Goal: Download file/media: Obtain a digital file from the website

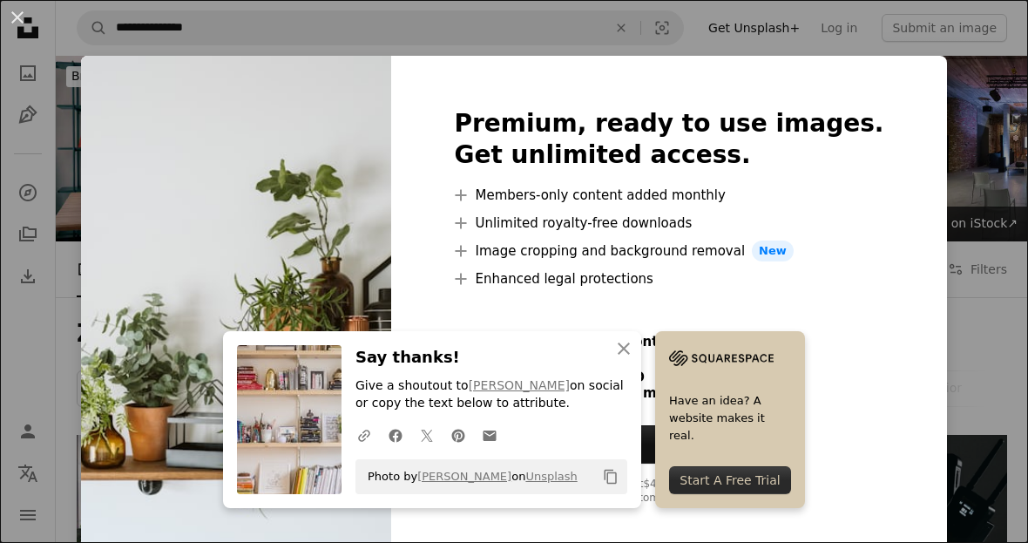
scroll to position [955, 0]
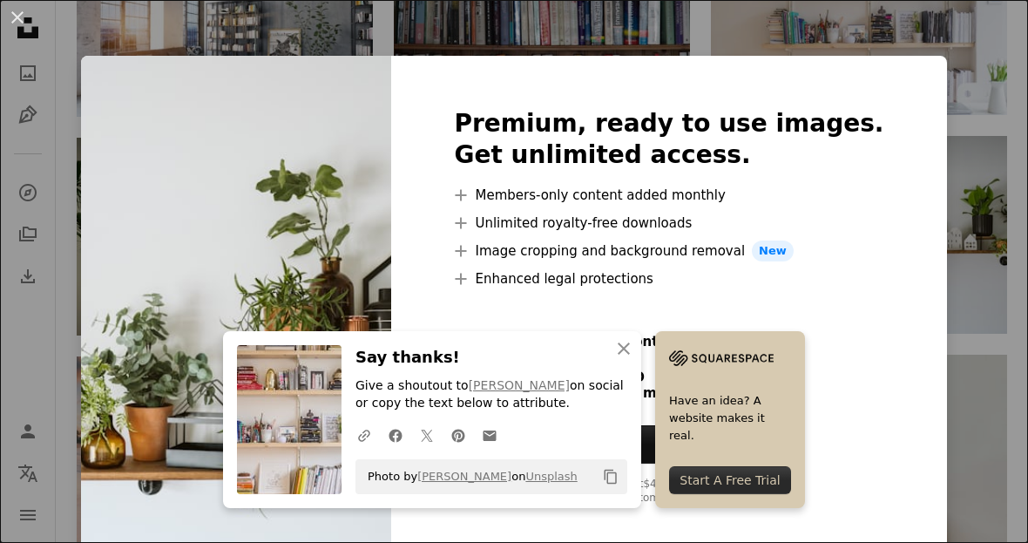
click at [964, 262] on div "An X shape An X shape Close Say thanks! Give a shoutout to [PERSON_NAME] on soc…" at bounding box center [514, 271] width 1028 height 543
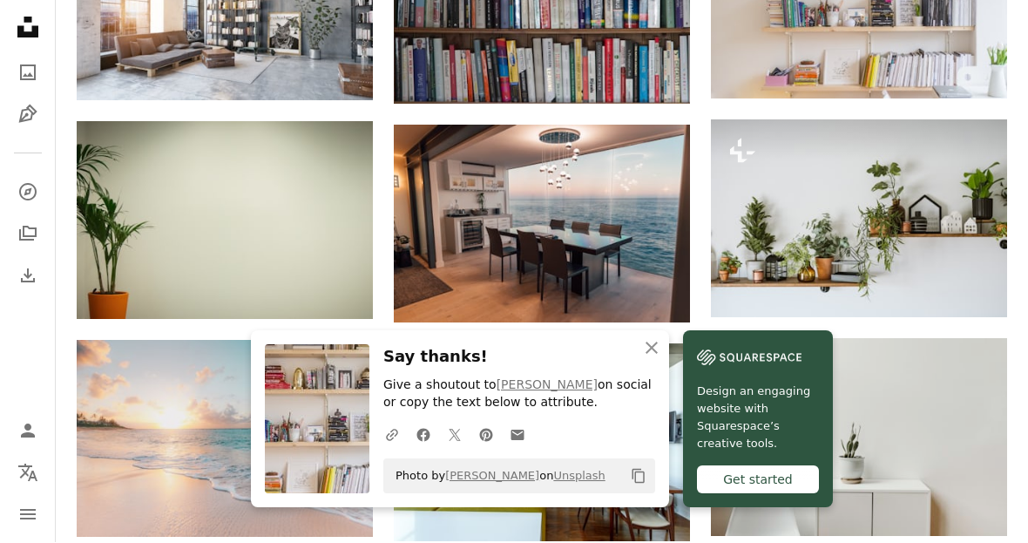
scroll to position [972, 0]
click at [863, 222] on img at bounding box center [859, 218] width 296 height 198
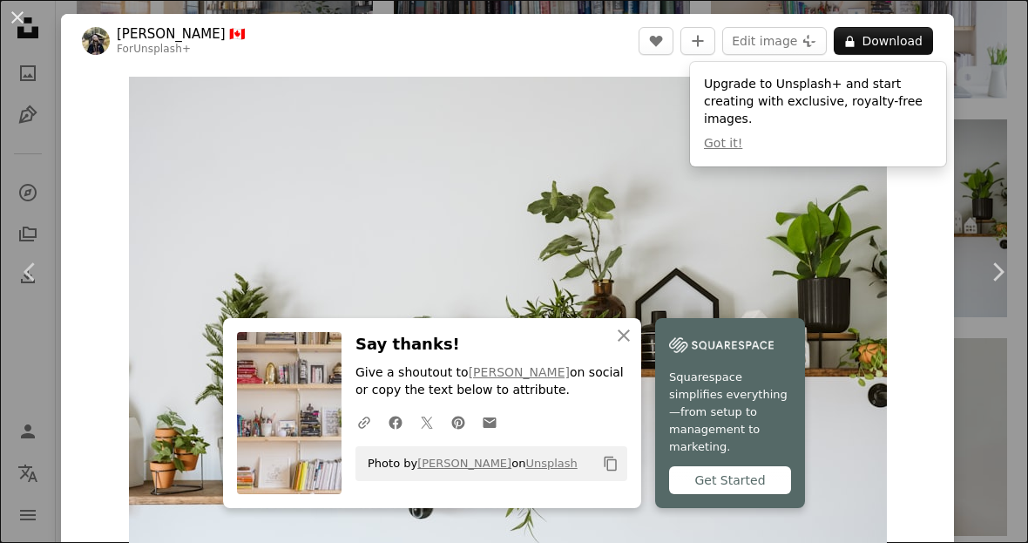
click at [989, 355] on link "Chevron right" at bounding box center [997, 271] width 61 height 167
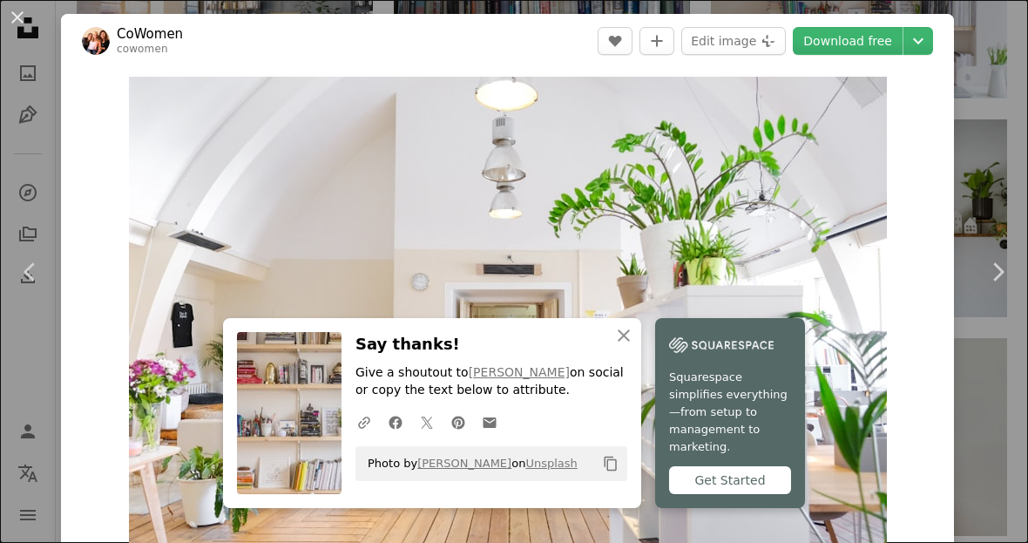
click at [989, 242] on div "An X shape Chevron left Chevron right An X shape Close Say thanks! Give a shout…" at bounding box center [514, 271] width 1028 height 543
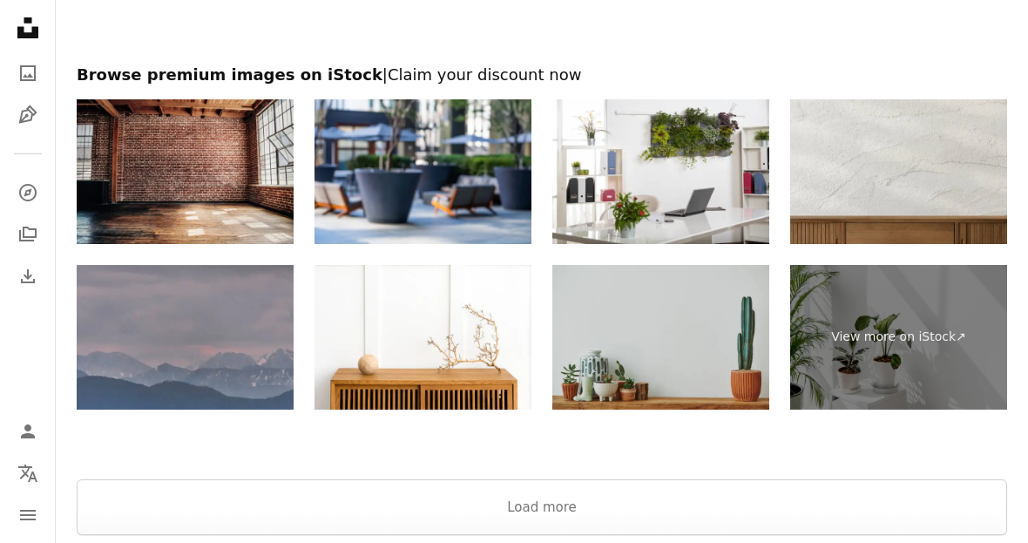
scroll to position [2267, 0]
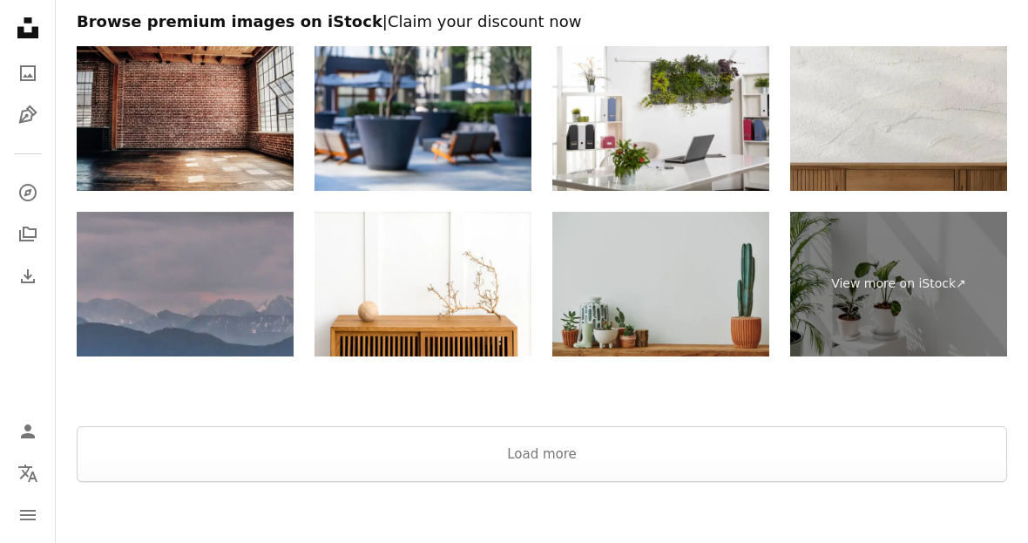
click at [616, 456] on button "Load more" at bounding box center [542, 454] width 930 height 56
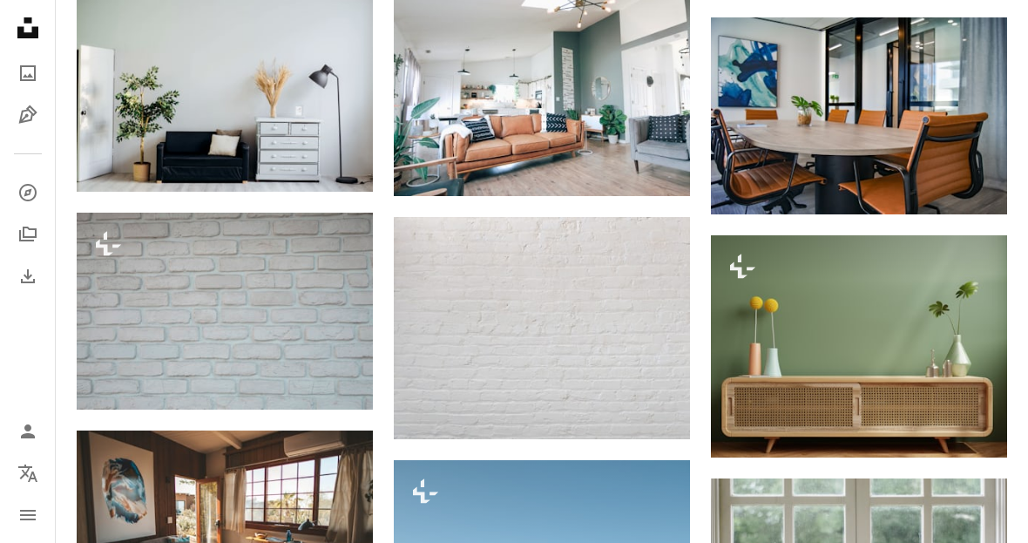
scroll to position [1978, 0]
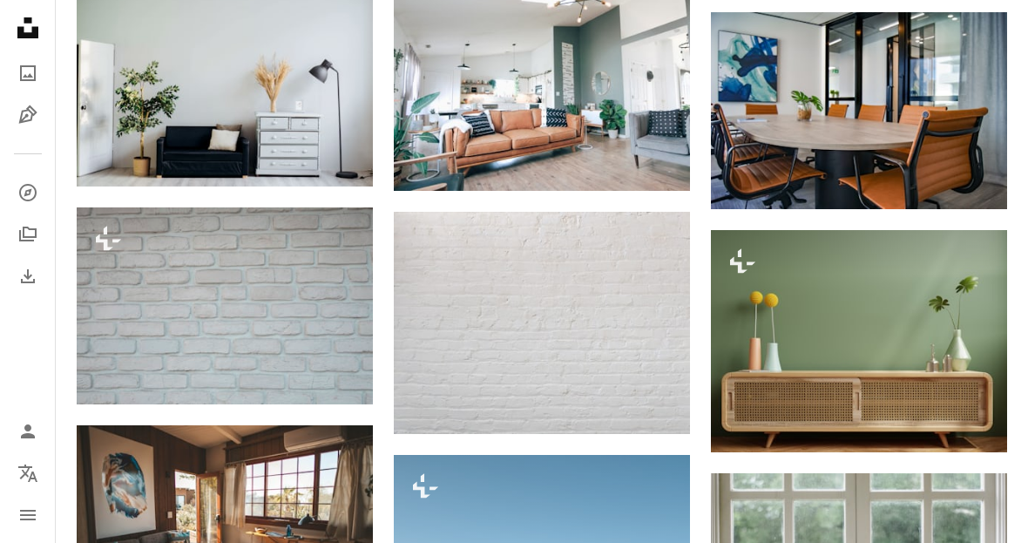
click at [658, 401] on icon "Arrow pointing down" at bounding box center [655, 401] width 14 height 21
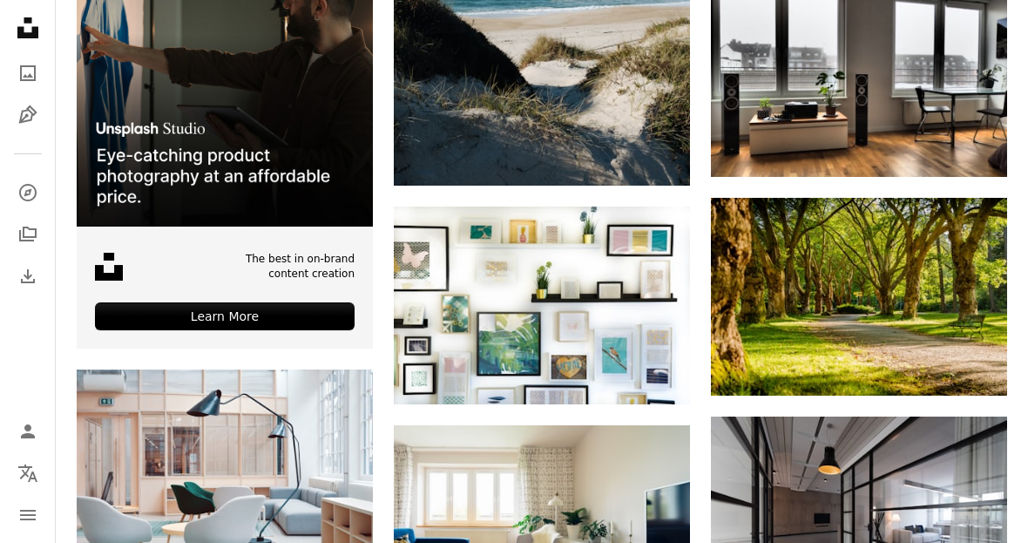
scroll to position [2713, 0]
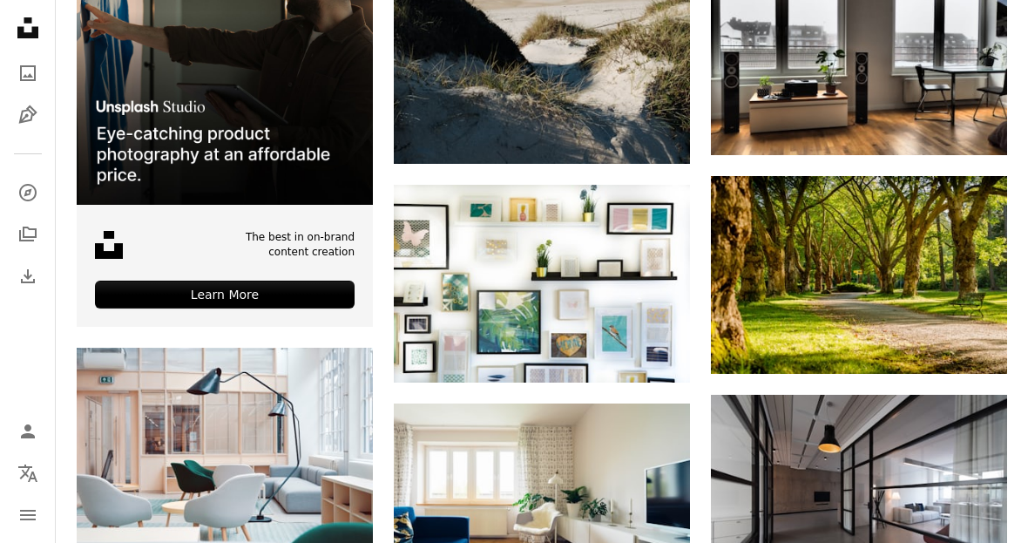
click at [650, 352] on icon "Arrow pointing down" at bounding box center [655, 350] width 14 height 21
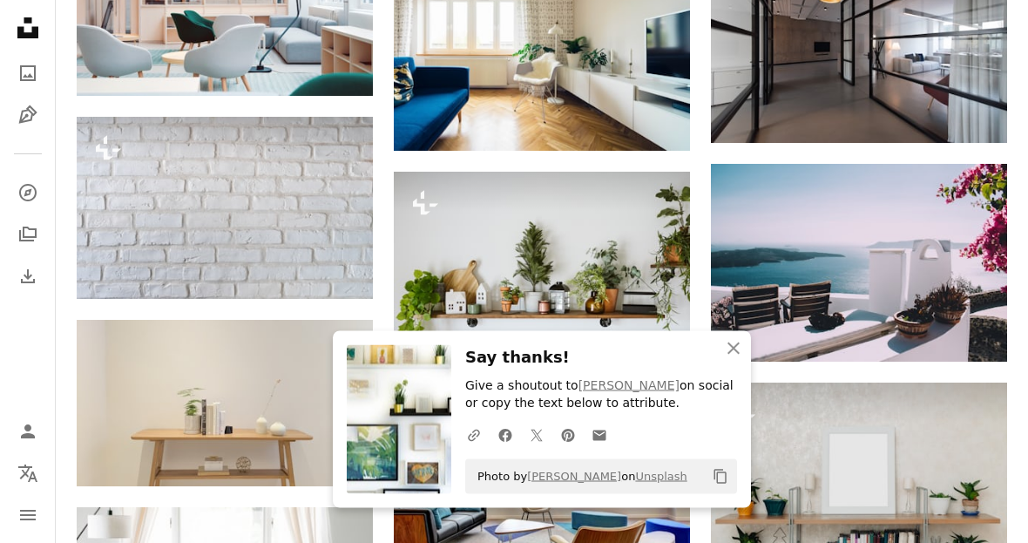
scroll to position [3162, 0]
click at [640, 337] on button "A lock Download" at bounding box center [624, 338] width 98 height 28
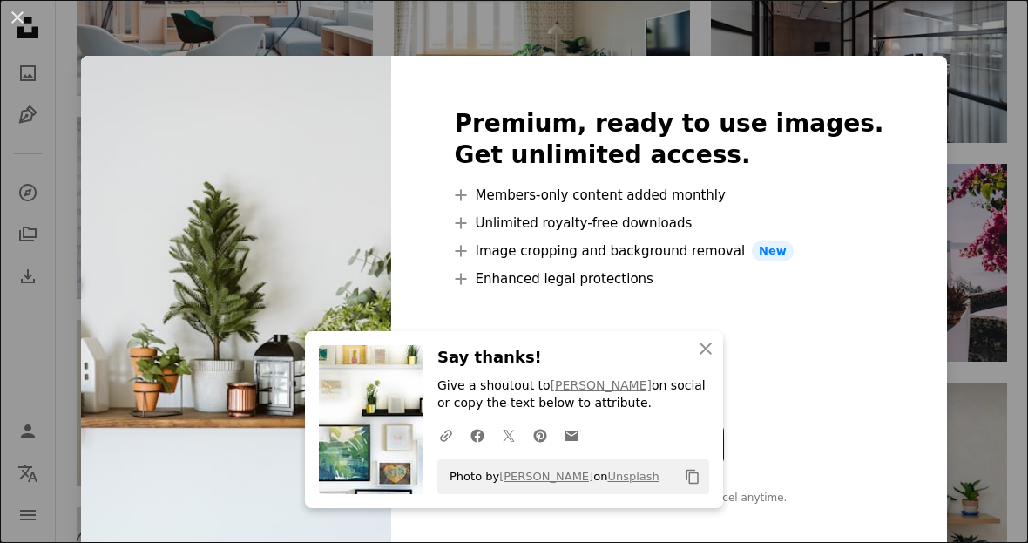
click at [967, 237] on div "An X shape An X shape Close Say thanks! Give a shoutout to [PERSON_NAME] on soc…" at bounding box center [514, 271] width 1028 height 543
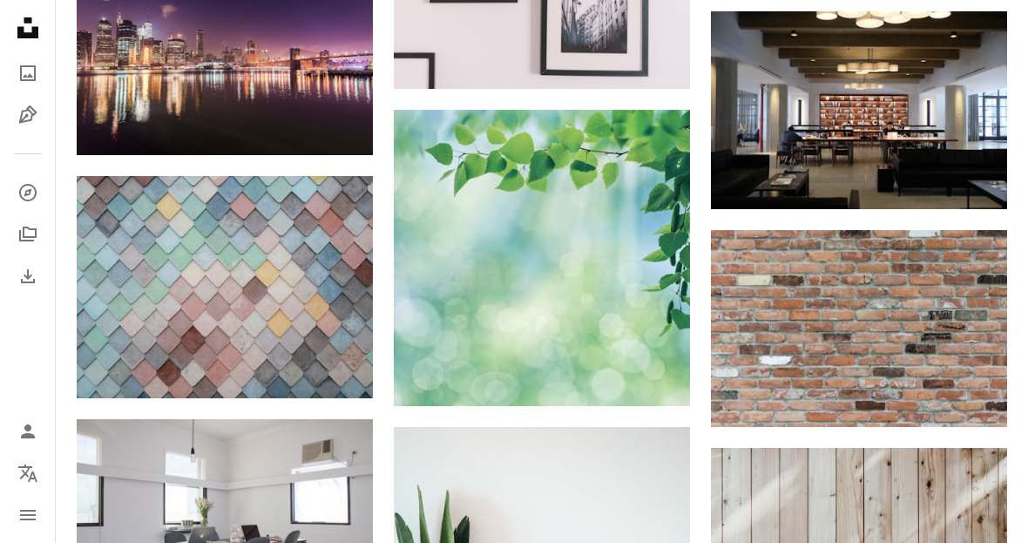
scroll to position [11551, 0]
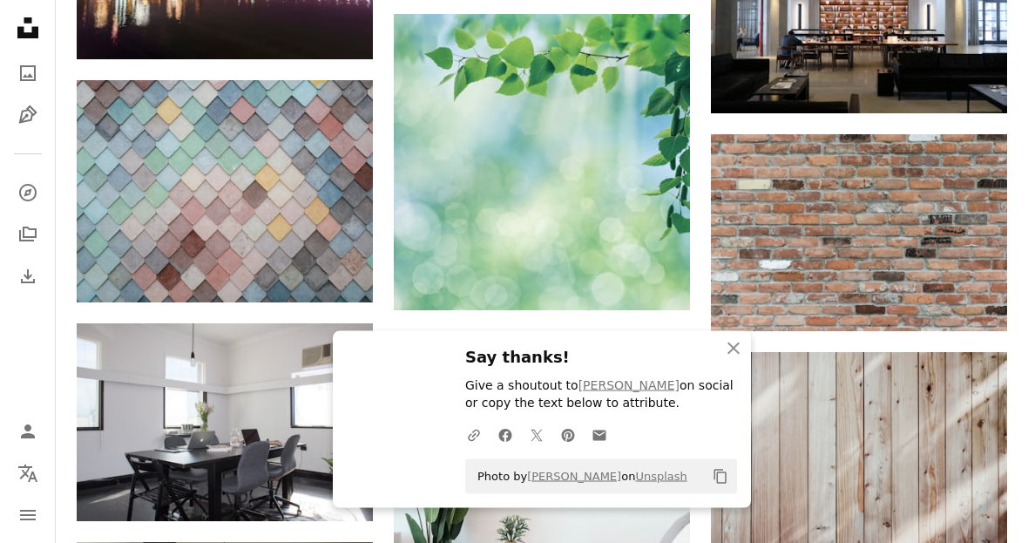
scroll to position [11631, 0]
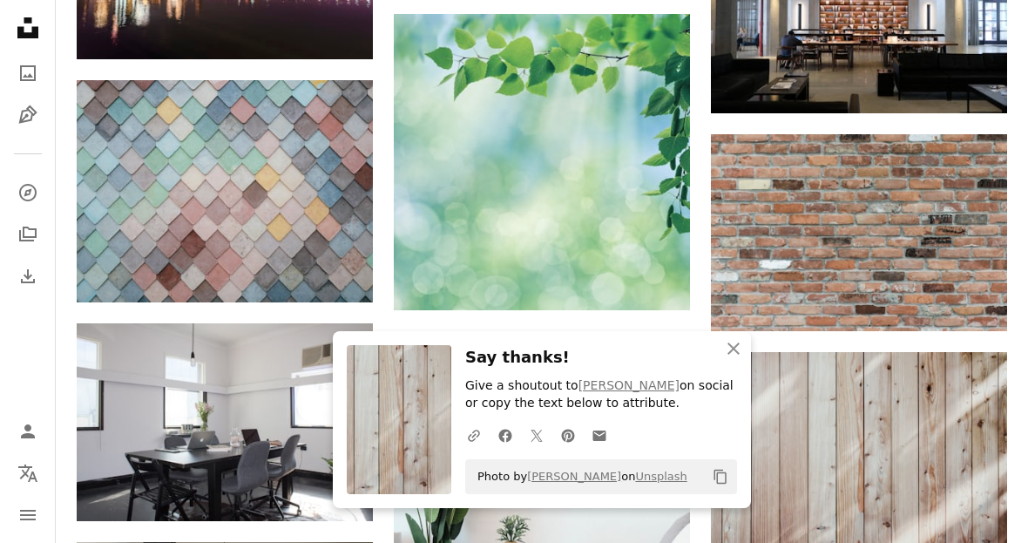
click at [976, 294] on icon "Arrow pointing down" at bounding box center [972, 298] width 14 height 21
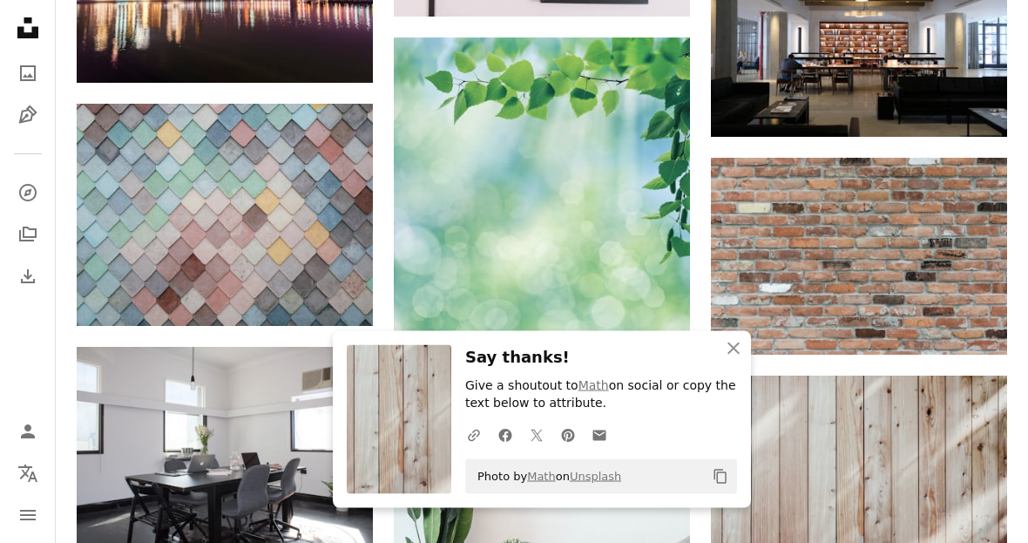
scroll to position [11610, 0]
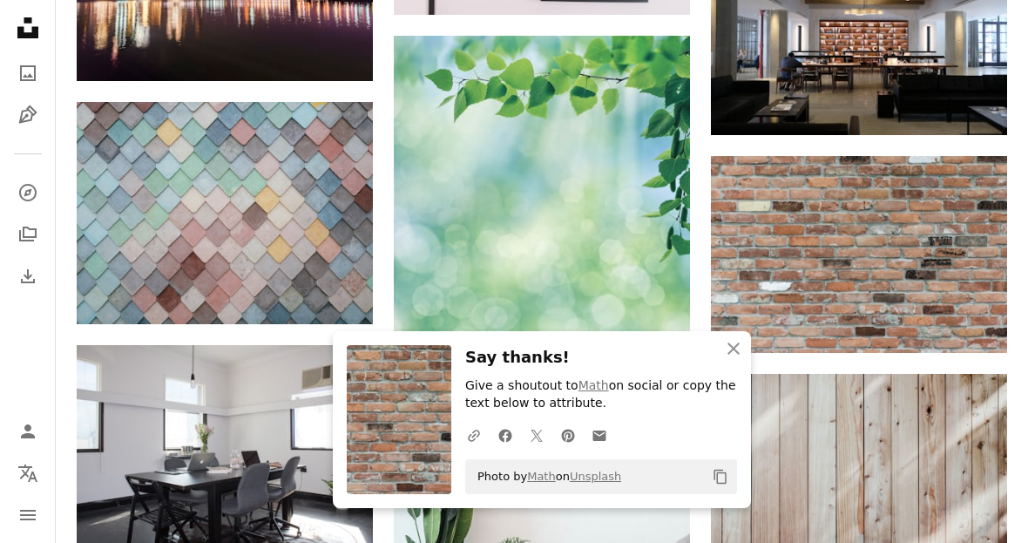
click at [341, 294] on icon "Arrow pointing down" at bounding box center [338, 291] width 14 height 21
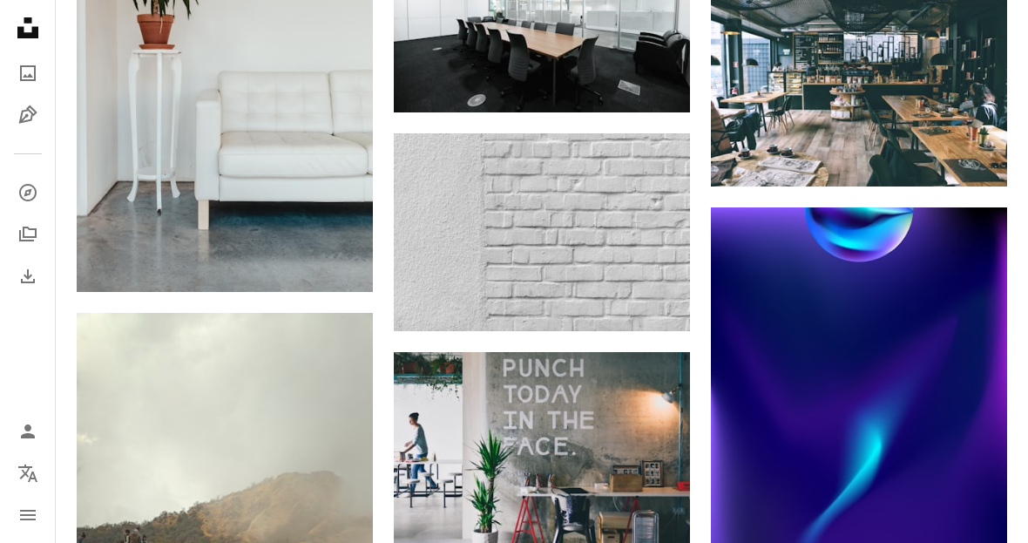
scroll to position [35675, 0]
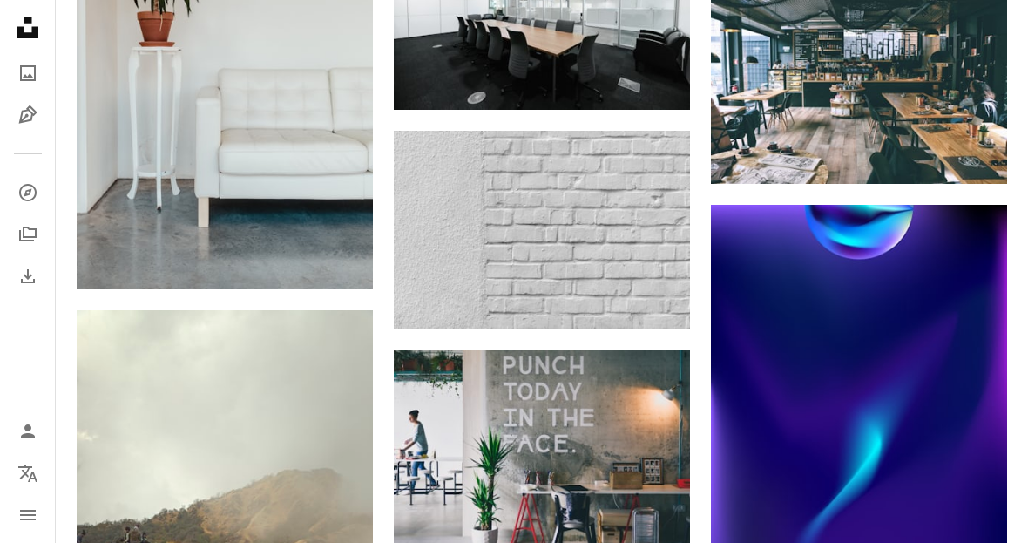
click at [651, 293] on icon "Arrow pointing down" at bounding box center [655, 296] width 14 height 21
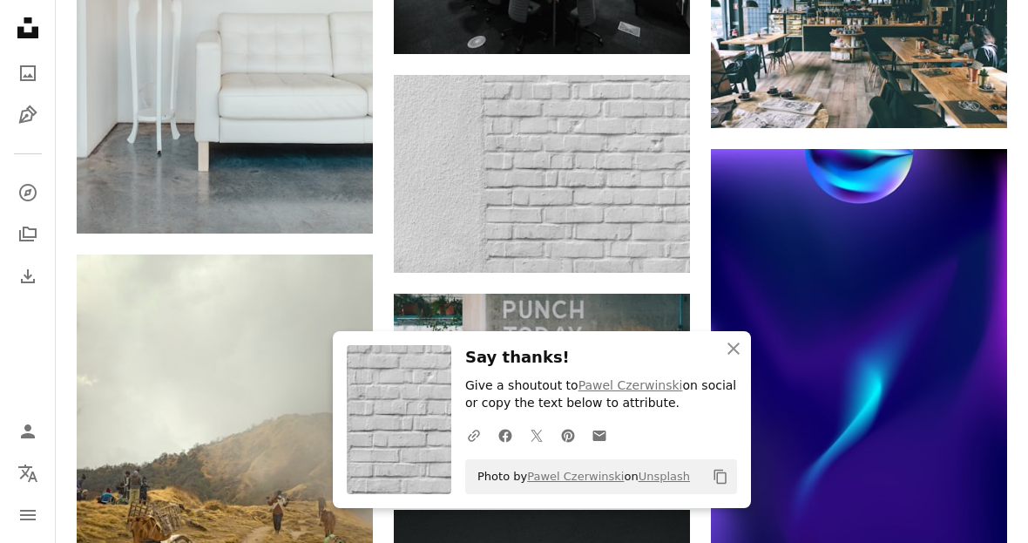
click at [734, 359] on icon "An X shape" at bounding box center [733, 348] width 21 height 21
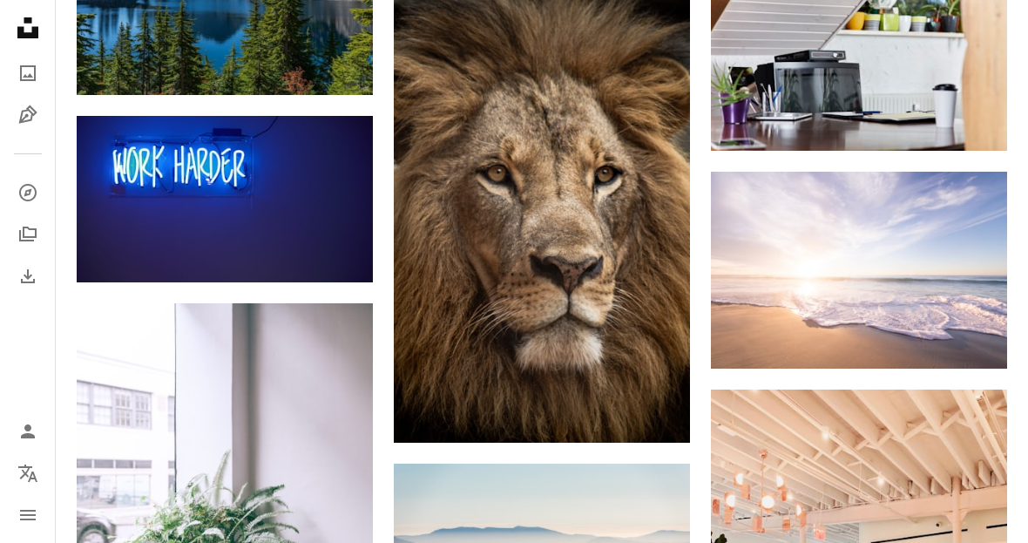
scroll to position [46364, 0]
click at [985, 323] on link "Arrow pointing down" at bounding box center [972, 337] width 35 height 28
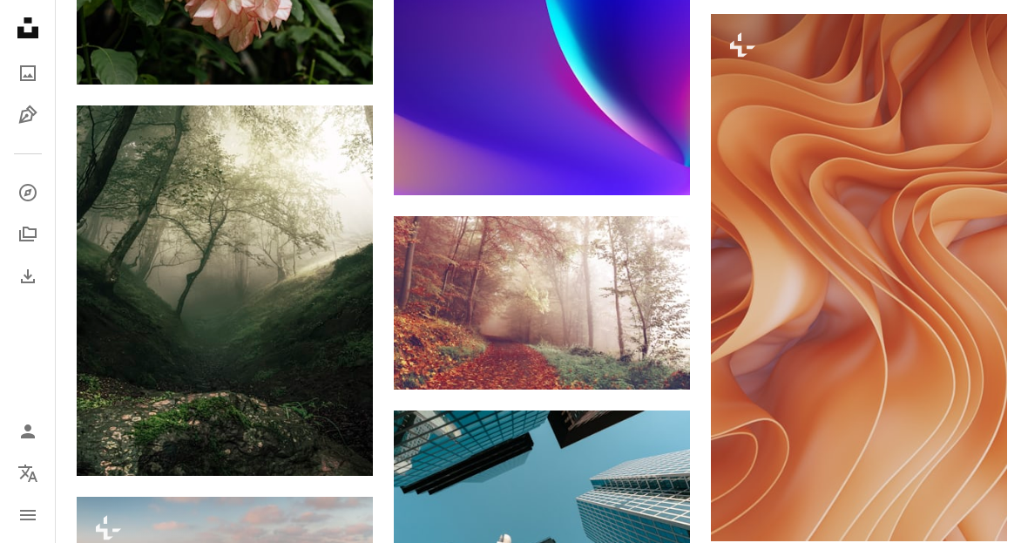
scroll to position [58490, 0]
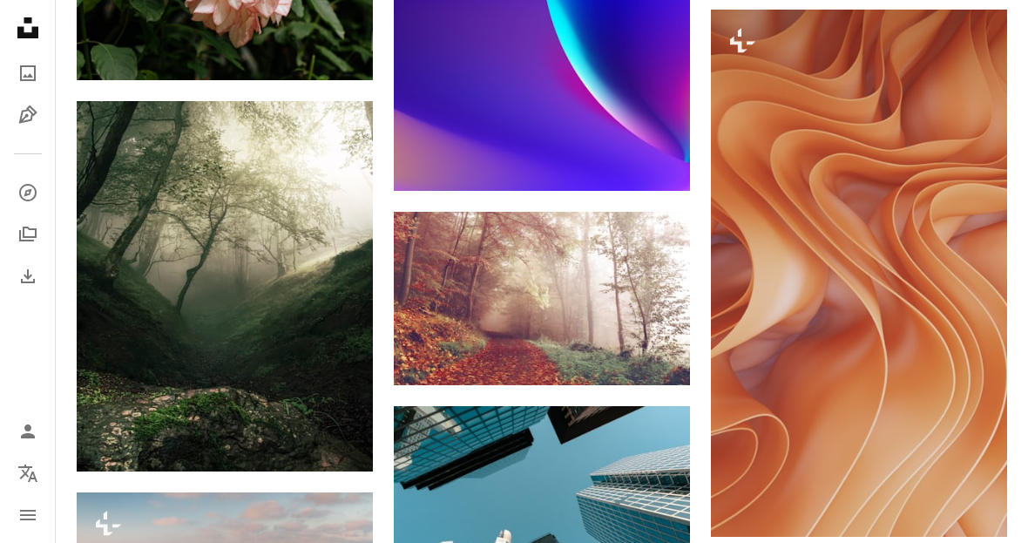
click at [662, 343] on link "Arrow pointing down" at bounding box center [655, 354] width 35 height 28
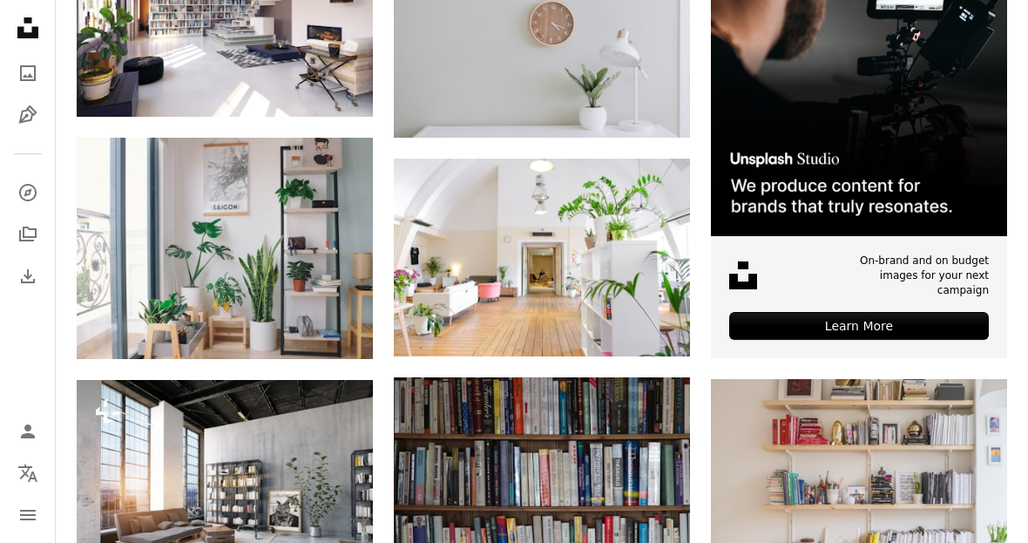
scroll to position [498, 0]
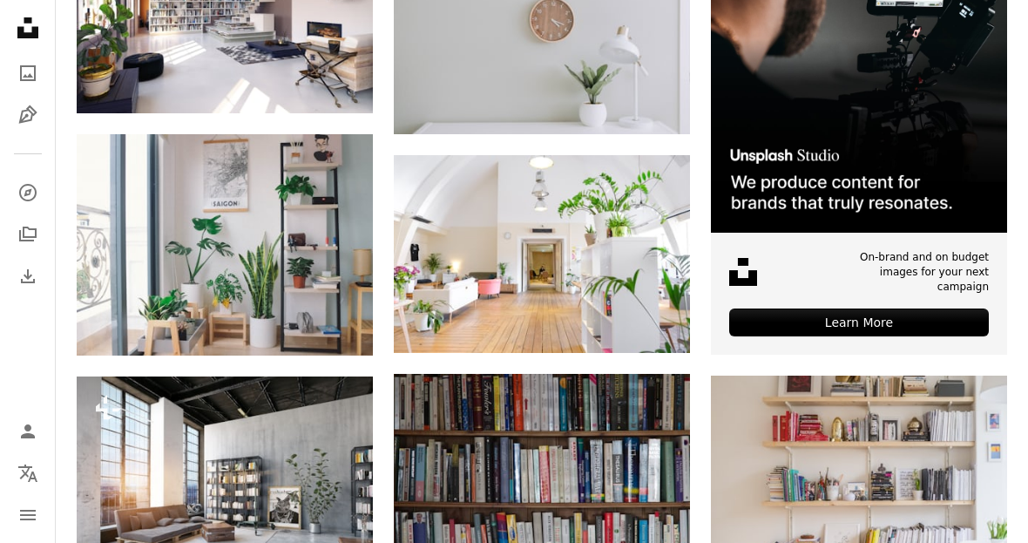
click at [653, 321] on icon "Download" at bounding box center [655, 320] width 11 height 12
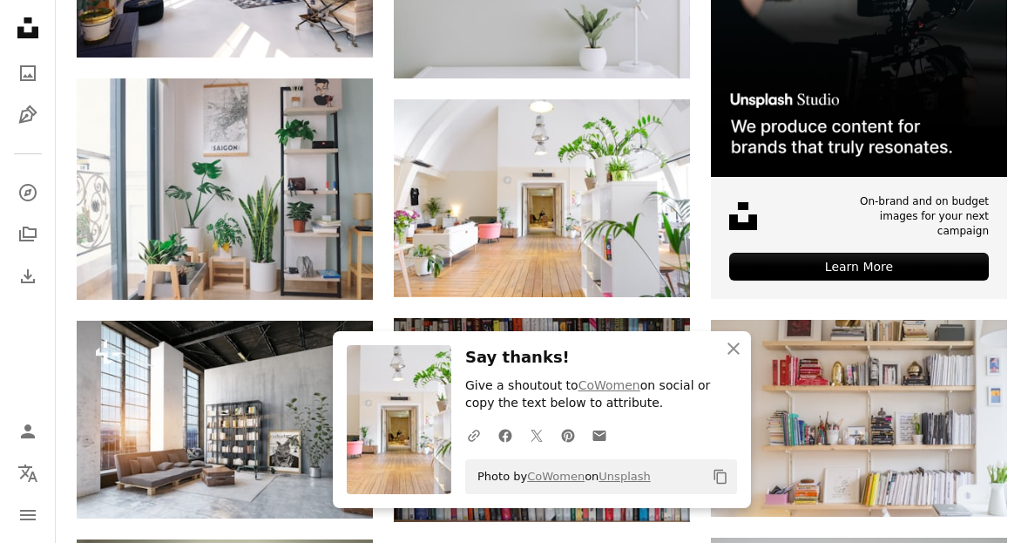
click at [345, 267] on link "Arrow pointing down" at bounding box center [338, 268] width 35 height 28
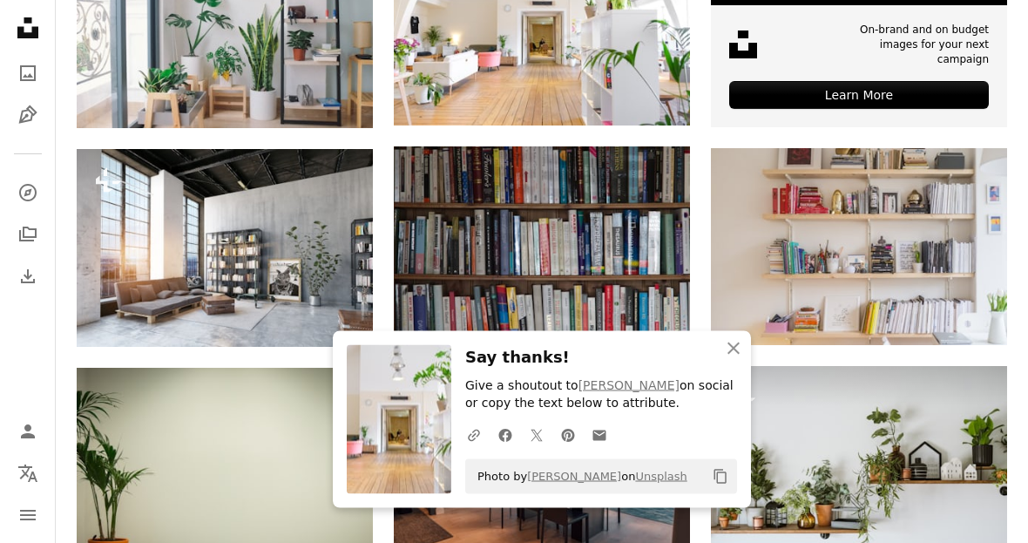
scroll to position [725, 0]
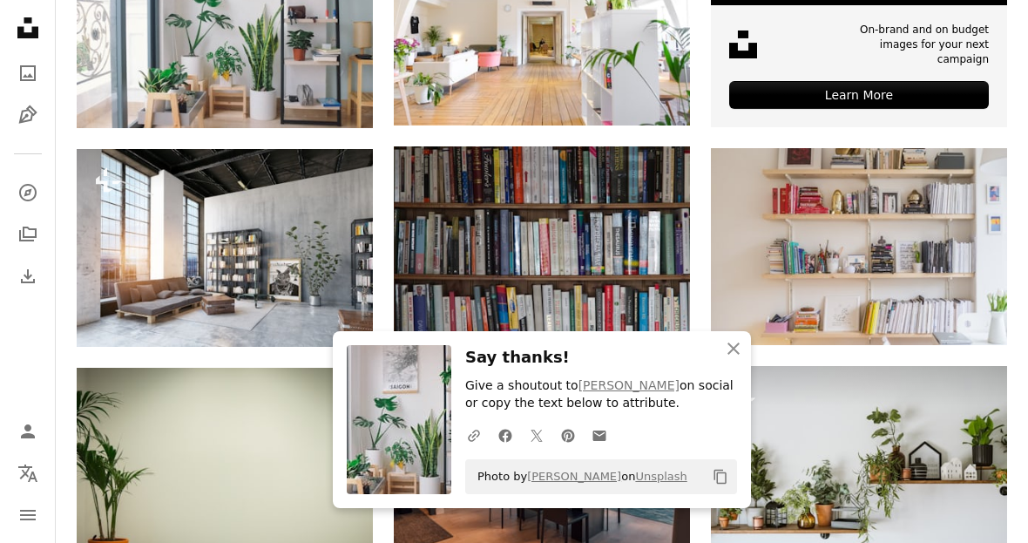
click at [966, 317] on icon "Arrow pointing down" at bounding box center [972, 312] width 14 height 21
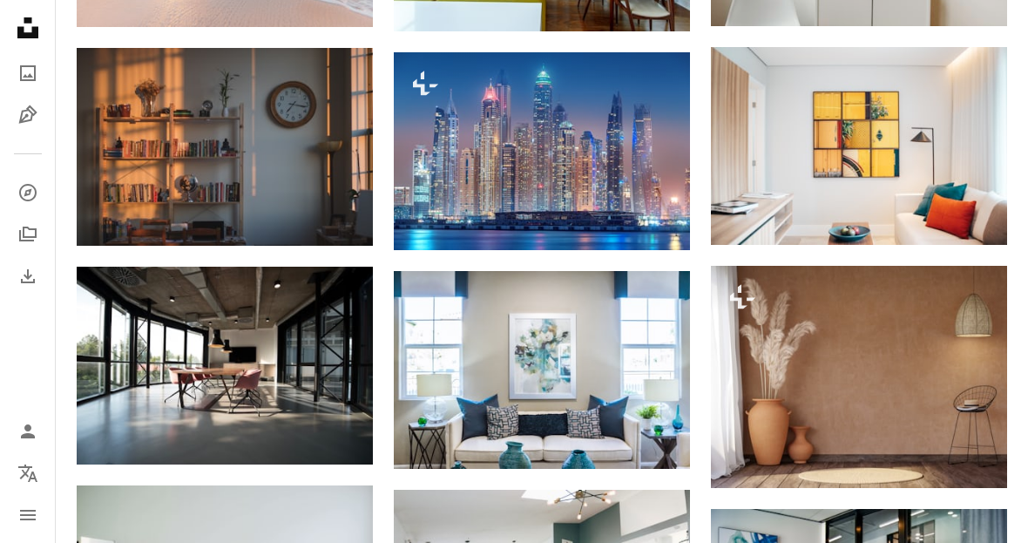
scroll to position [1572, 0]
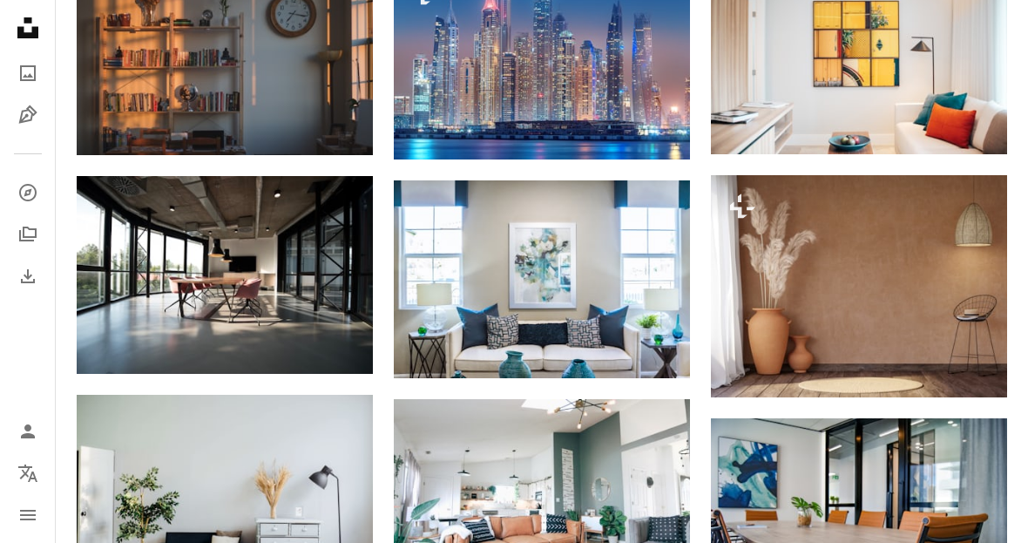
click at [970, 364] on button "A lock Download" at bounding box center [941, 366] width 98 height 28
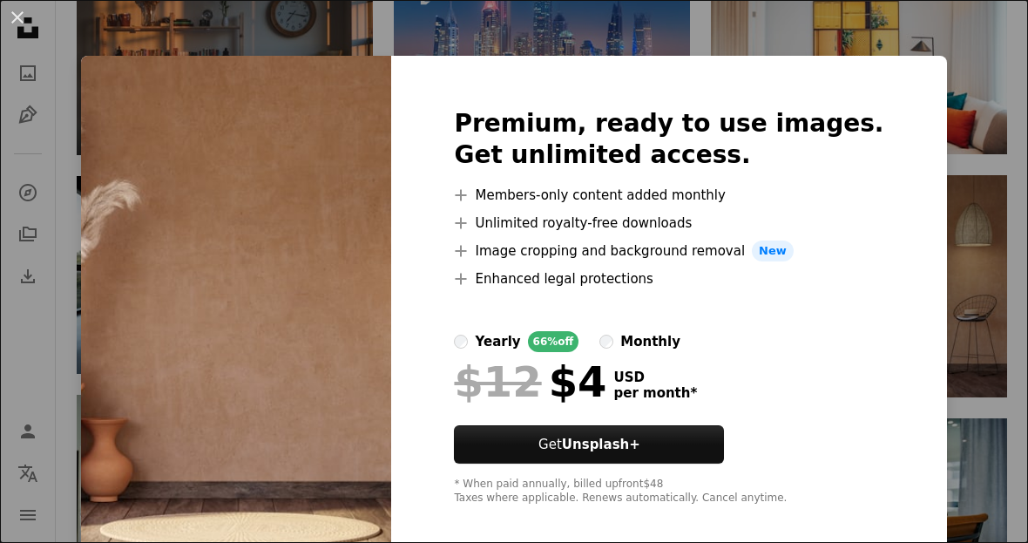
click at [951, 375] on div "An X shape Premium, ready to use images. Get unlimited access. A plus sign Memb…" at bounding box center [514, 271] width 1028 height 543
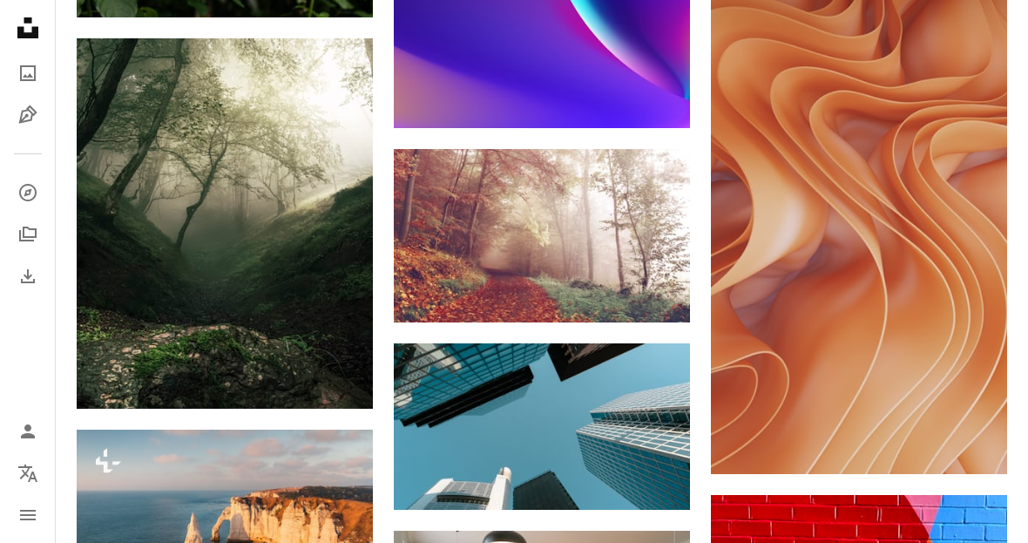
scroll to position [58552, 0]
click at [663, 281] on link "Arrow pointing down" at bounding box center [655, 291] width 35 height 28
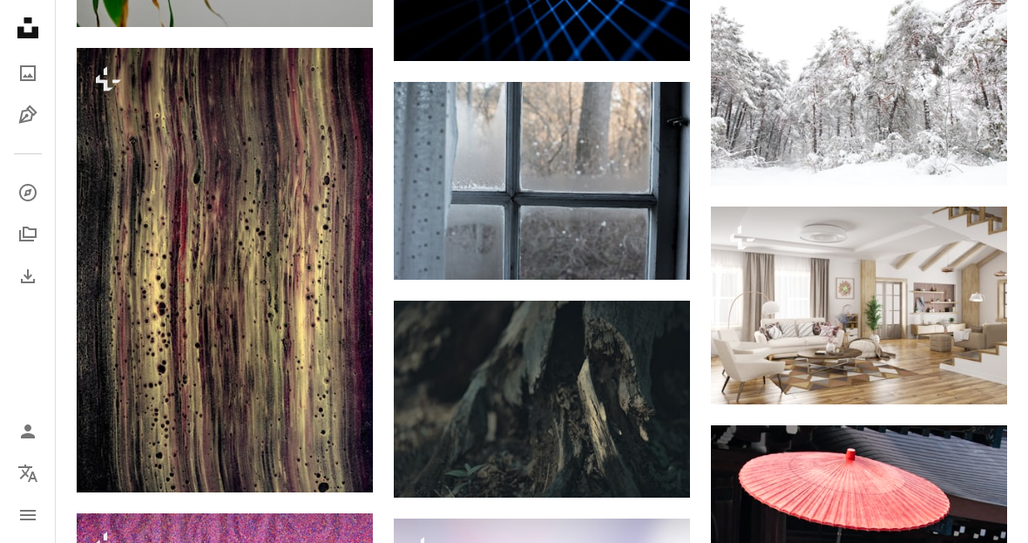
scroll to position [75004, 0]
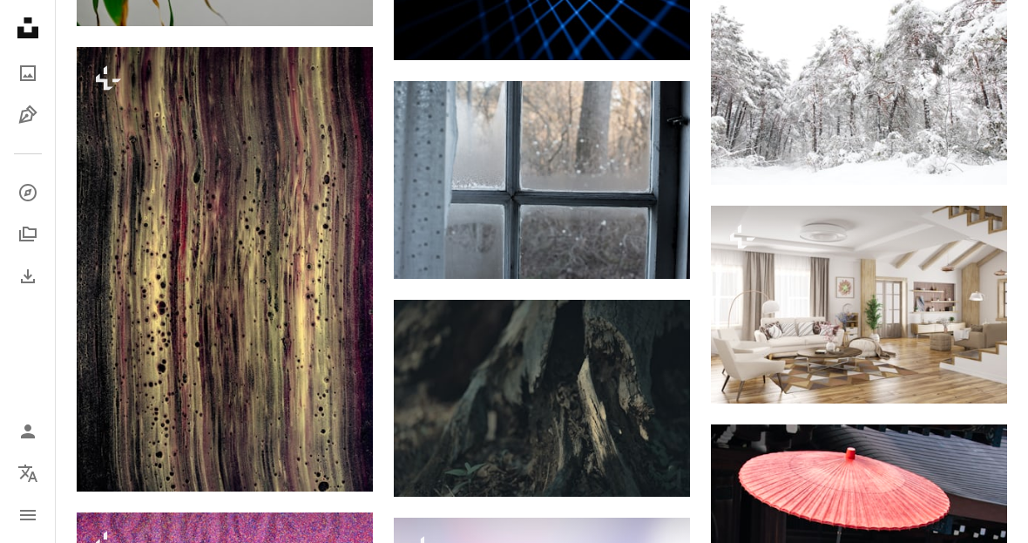
click at [647, 236] on link "Arrow pointing down" at bounding box center [655, 247] width 35 height 28
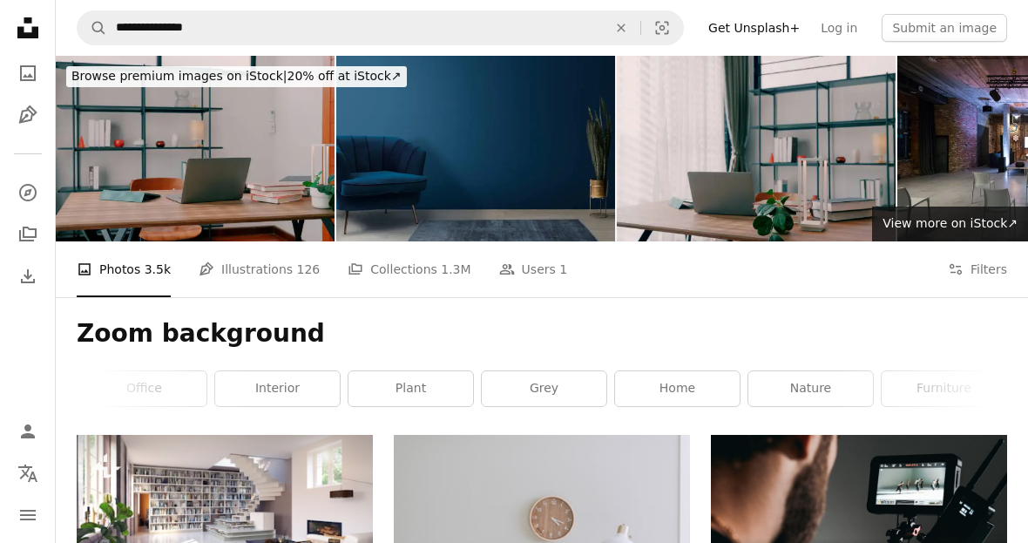
scroll to position [0, 662]
click at [678, 387] on link "home" at bounding box center [677, 388] width 125 height 35
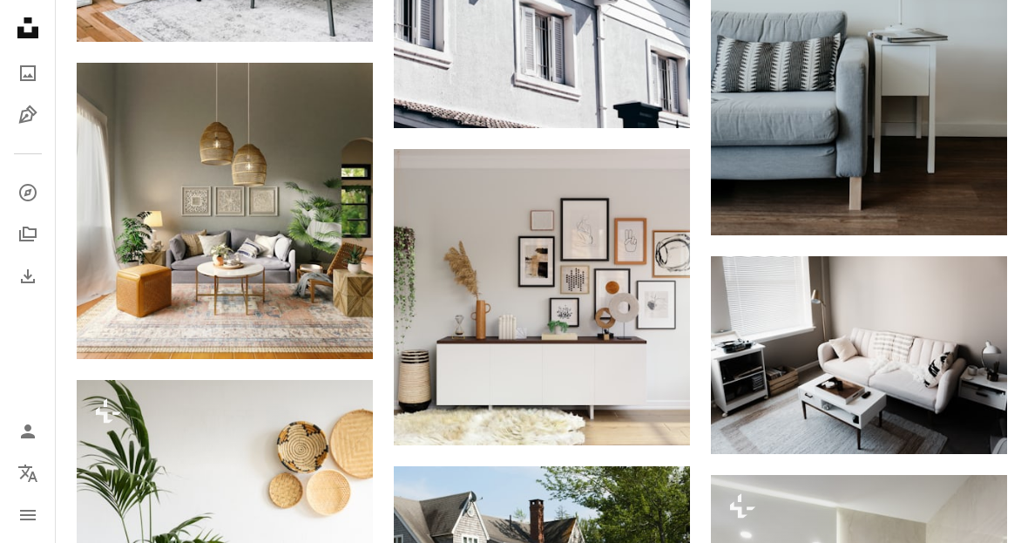
scroll to position [10618, 0]
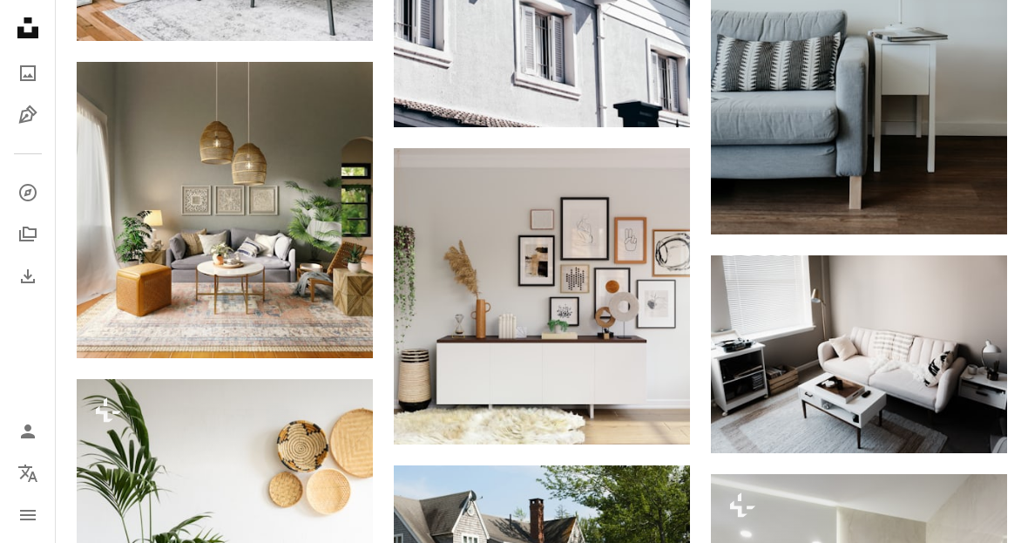
click at [663, 414] on link "Arrow pointing down" at bounding box center [655, 413] width 35 height 28
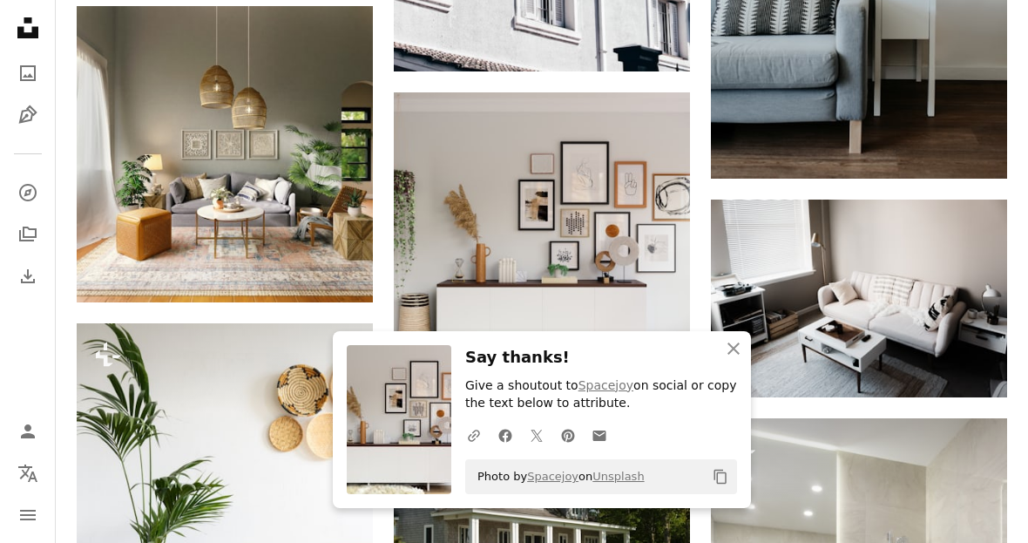
click at [743, 359] on icon "An X shape" at bounding box center [733, 348] width 21 height 21
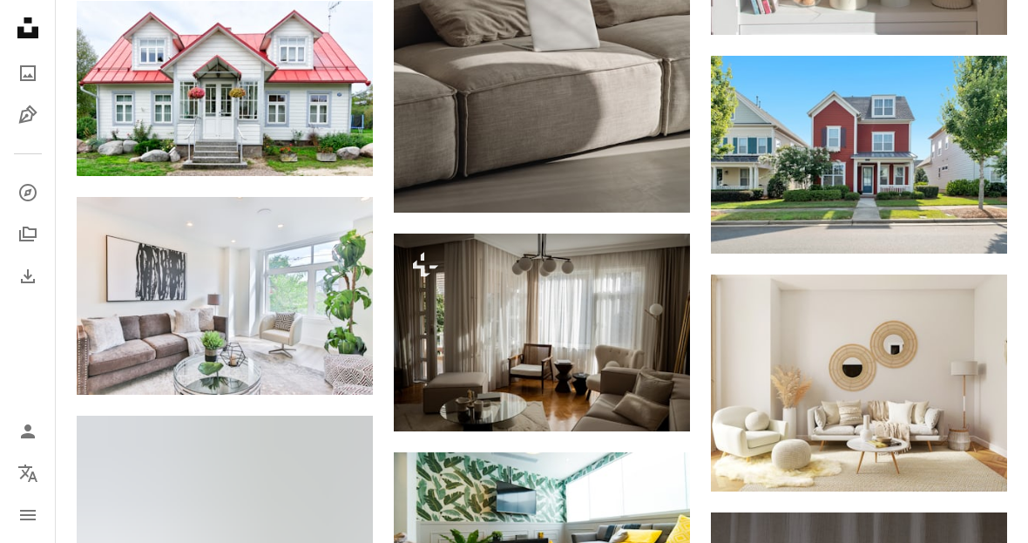
scroll to position [14612, 0]
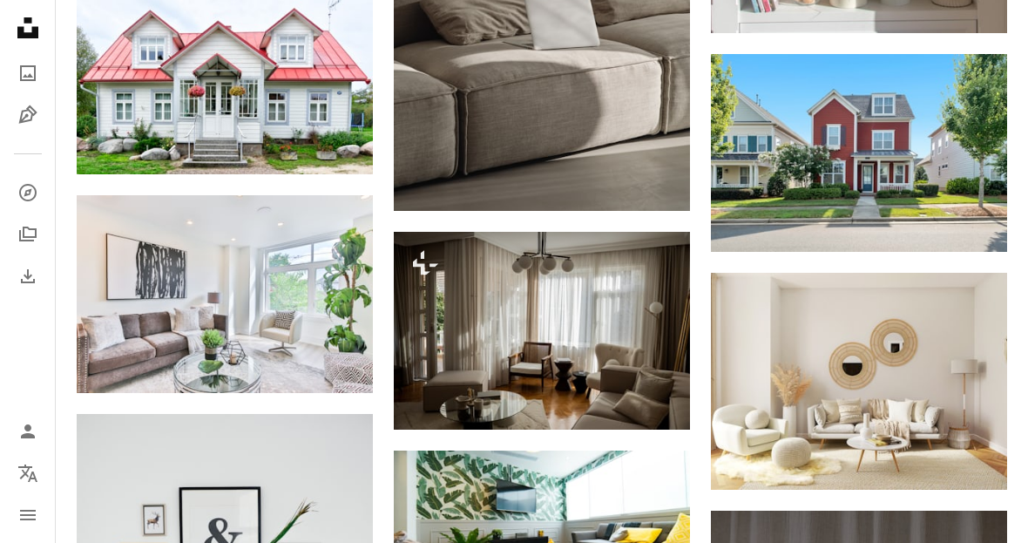
click at [971, 462] on link "Arrow pointing down" at bounding box center [972, 458] width 35 height 28
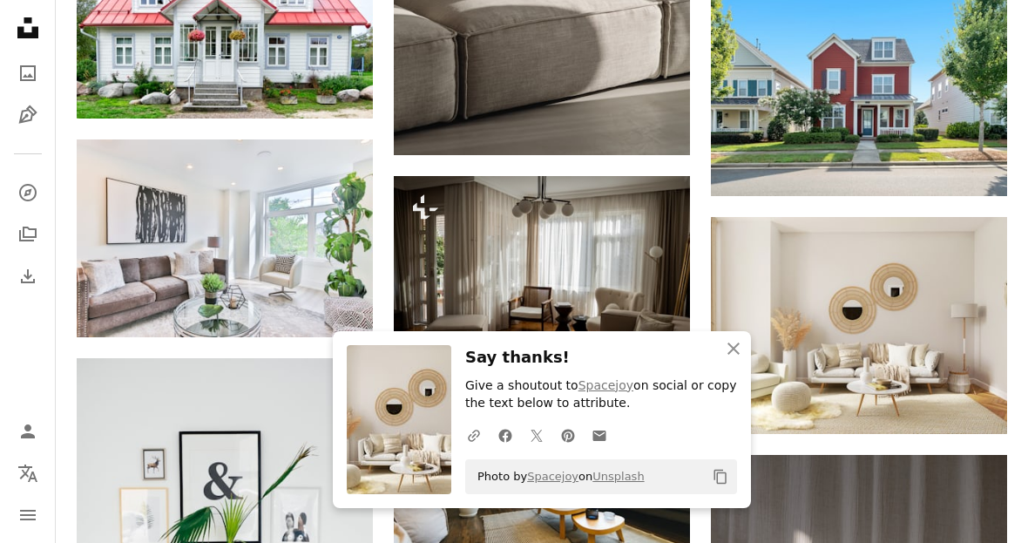
click at [738, 359] on icon "An X shape" at bounding box center [733, 348] width 21 height 21
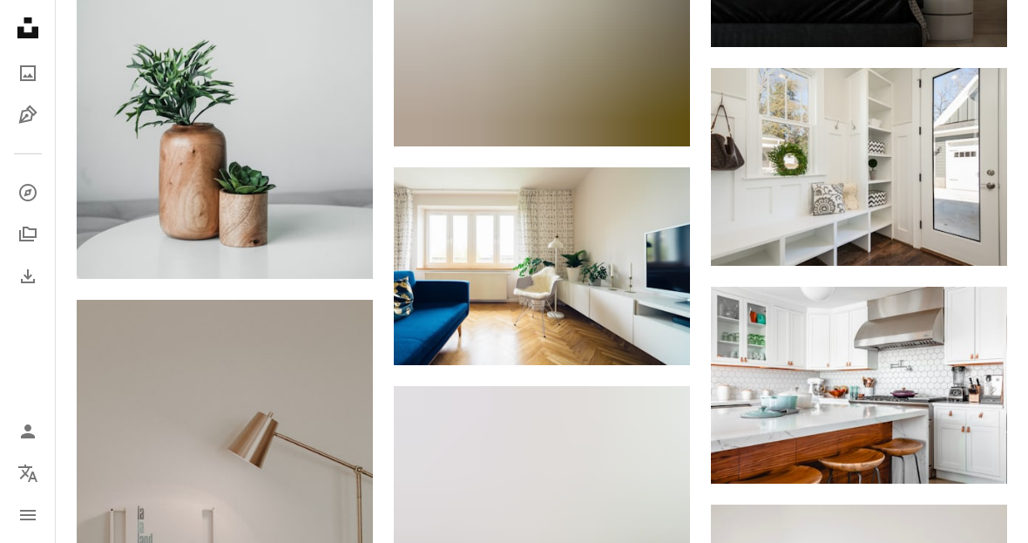
scroll to position [21928, 0]
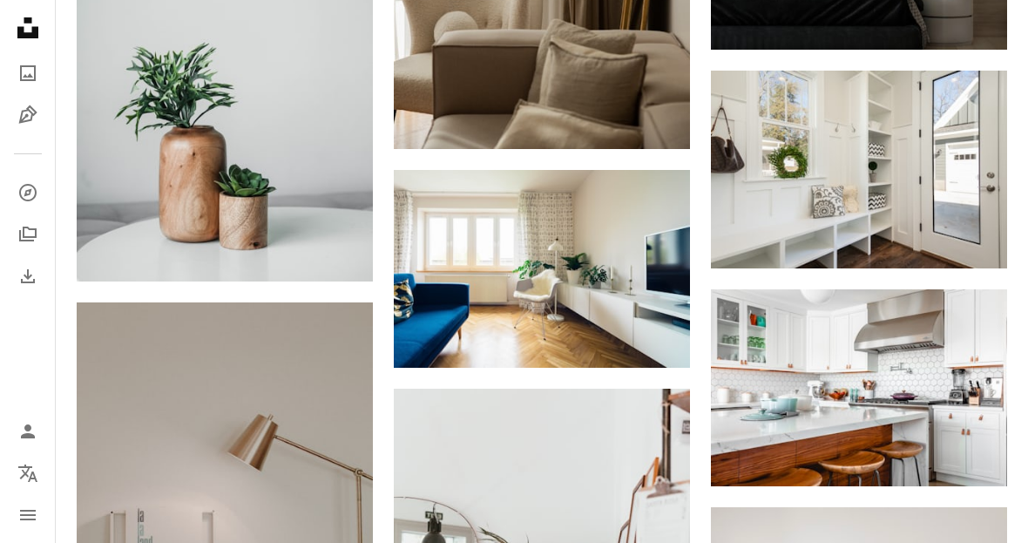
click at [988, 449] on link "Arrow pointing down" at bounding box center [972, 455] width 35 height 28
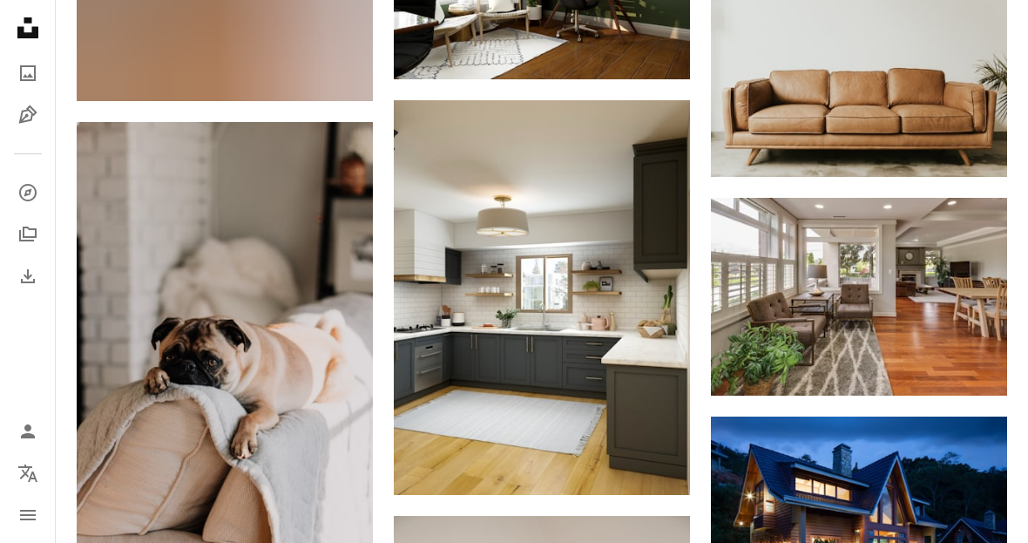
scroll to position [25365, 0]
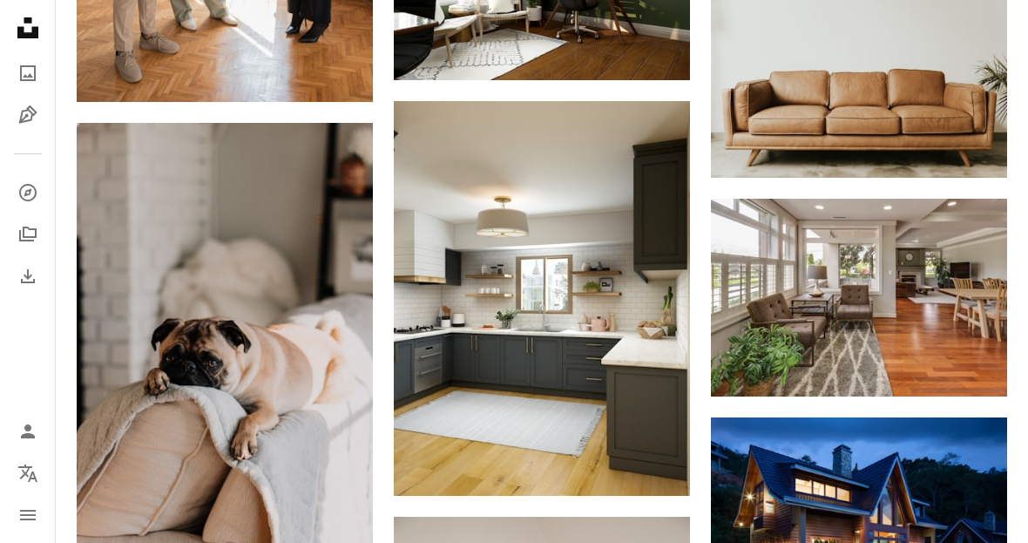
click at [975, 358] on icon "Download" at bounding box center [972, 364] width 11 height 12
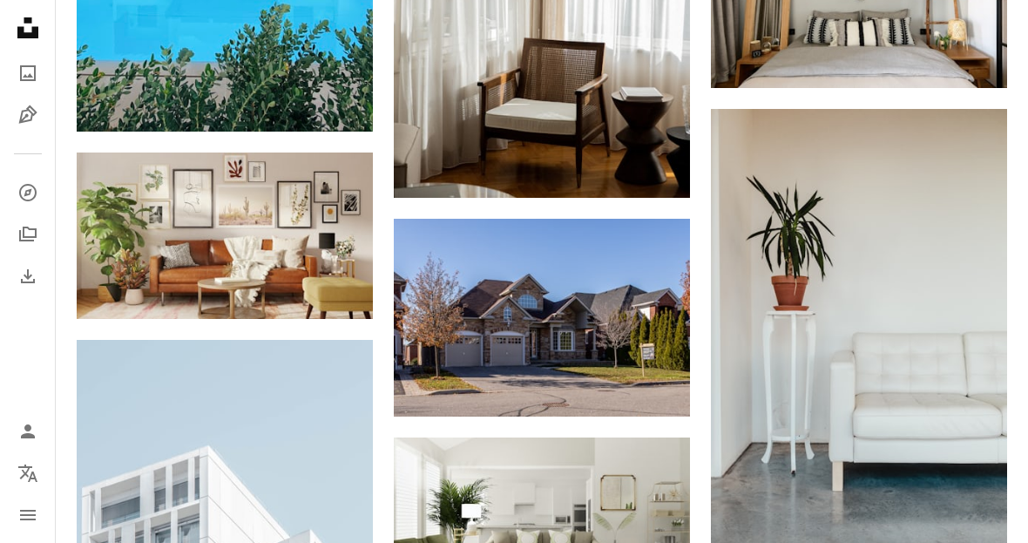
scroll to position [28420, 0]
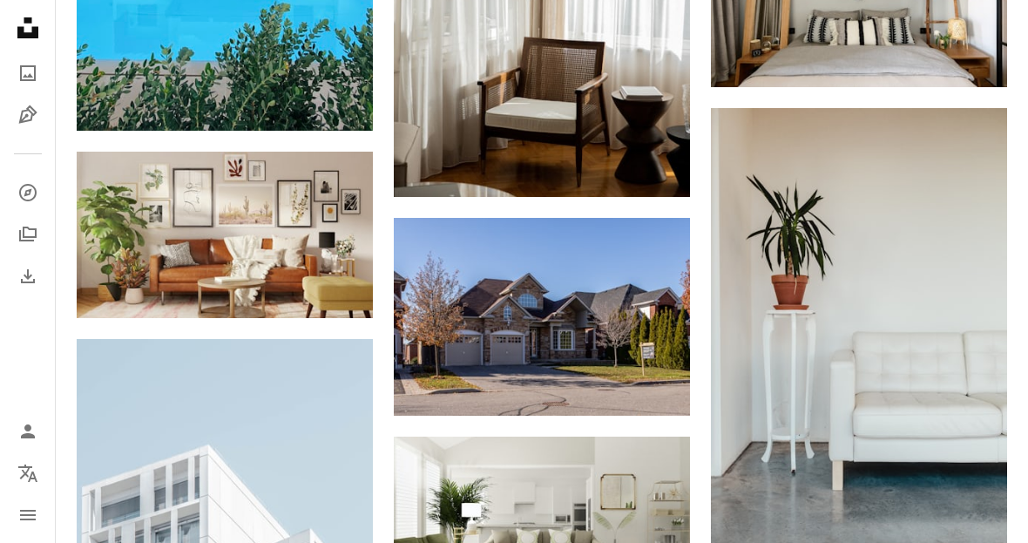
click at [333, 277] on icon "Arrow pointing down" at bounding box center [338, 285] width 14 height 21
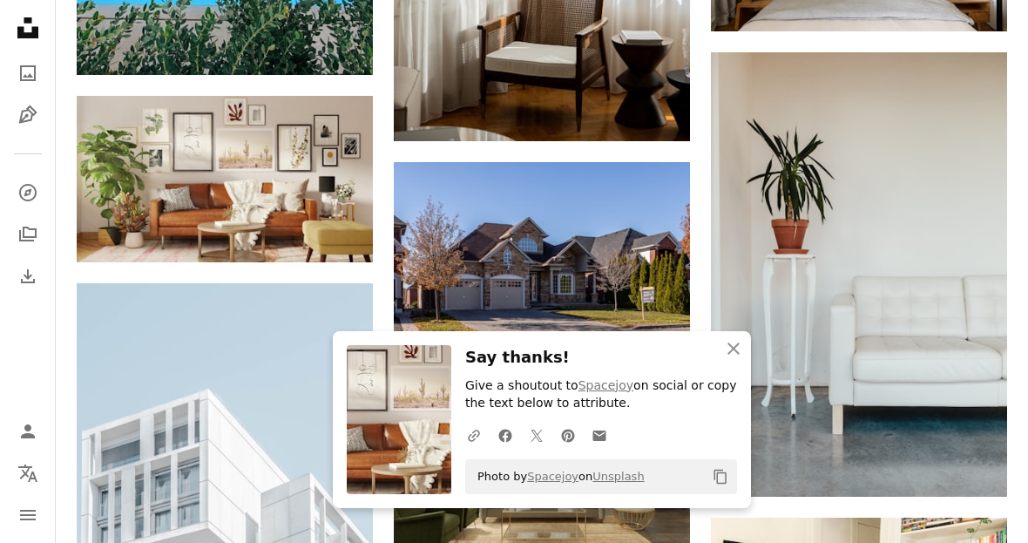
click at [734, 366] on button "An X shape Close" at bounding box center [733, 348] width 35 height 35
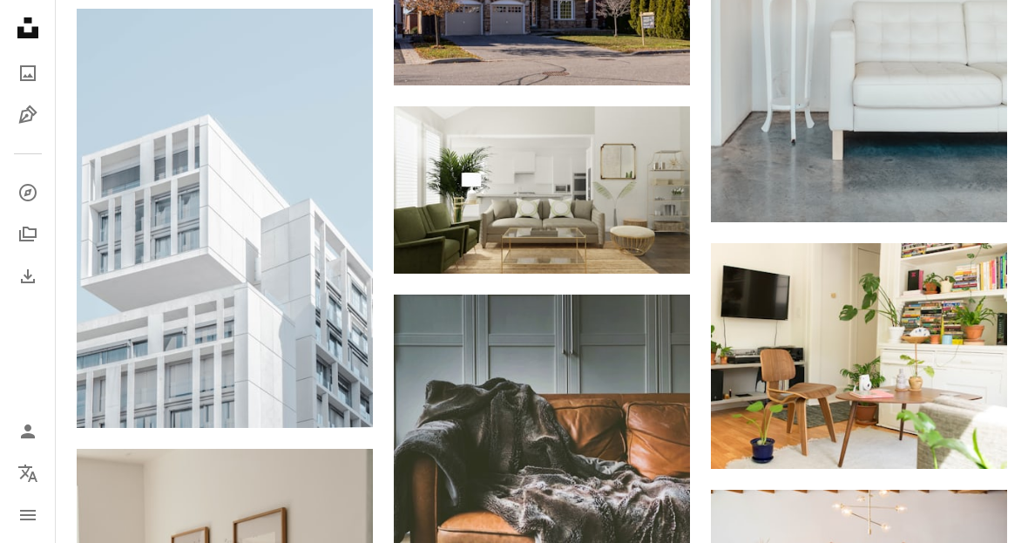
scroll to position [28751, 0]
click at [658, 240] on icon "Download" at bounding box center [655, 241] width 11 height 12
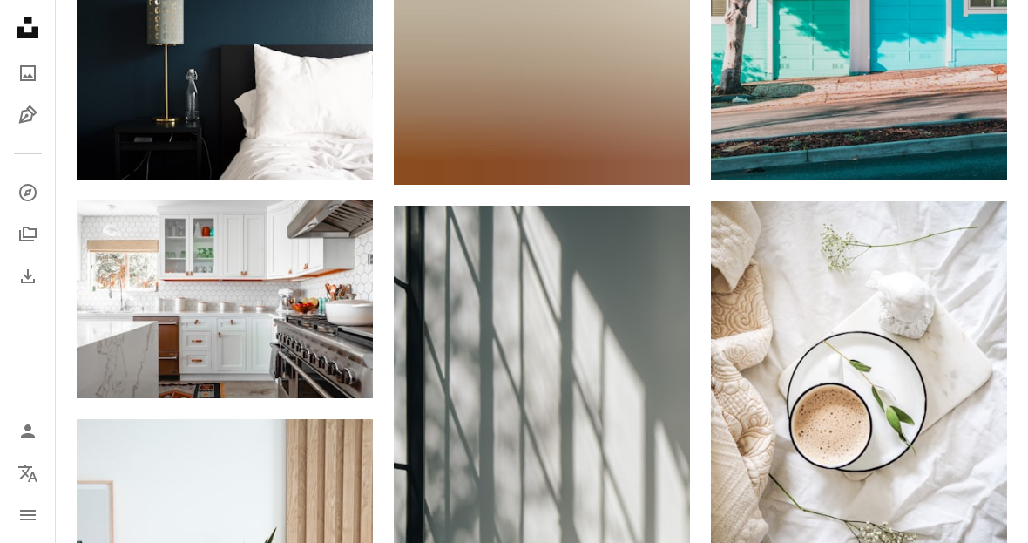
scroll to position [32369, 0]
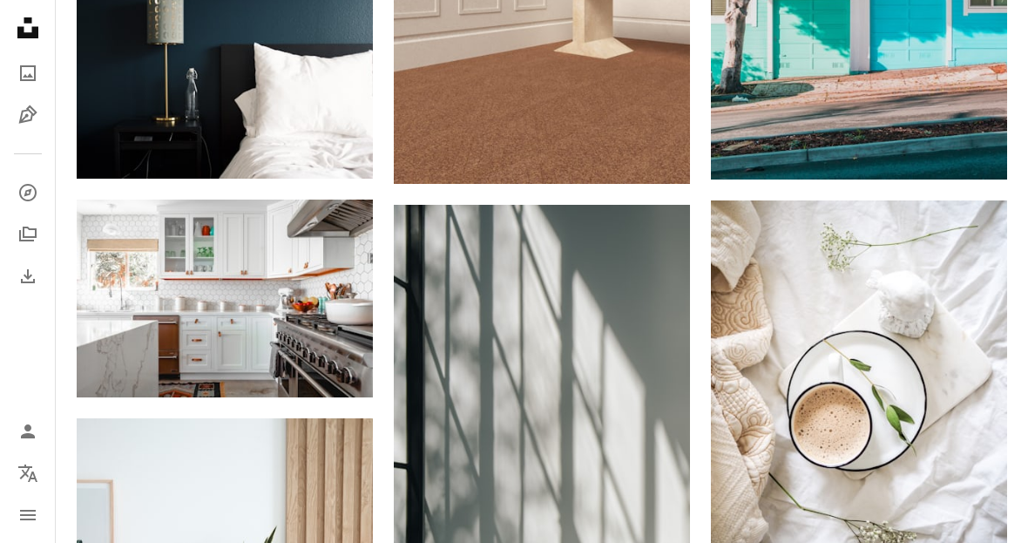
click at [342, 368] on icon "Arrow pointing down" at bounding box center [338, 364] width 14 height 21
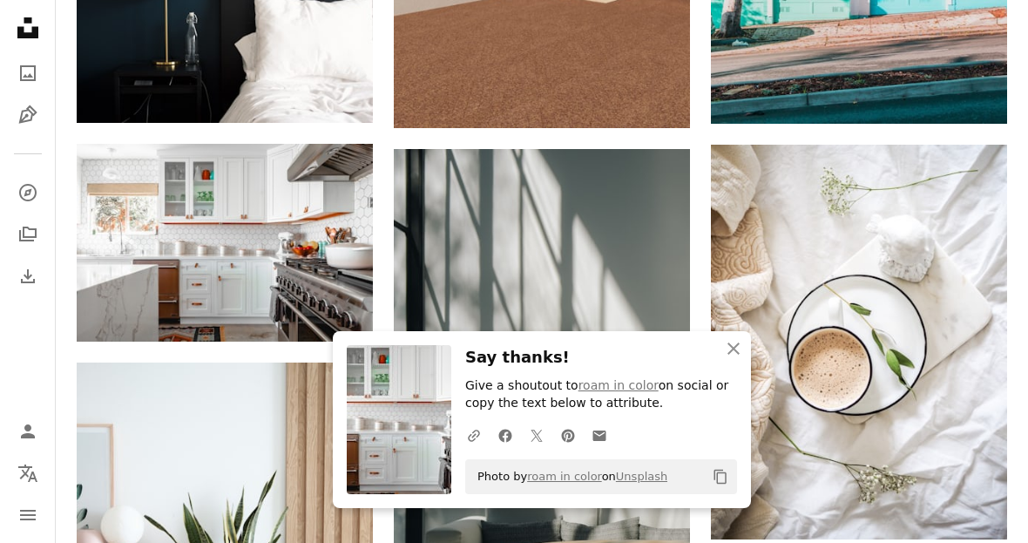
click at [733, 359] on icon "An X shape" at bounding box center [733, 348] width 21 height 21
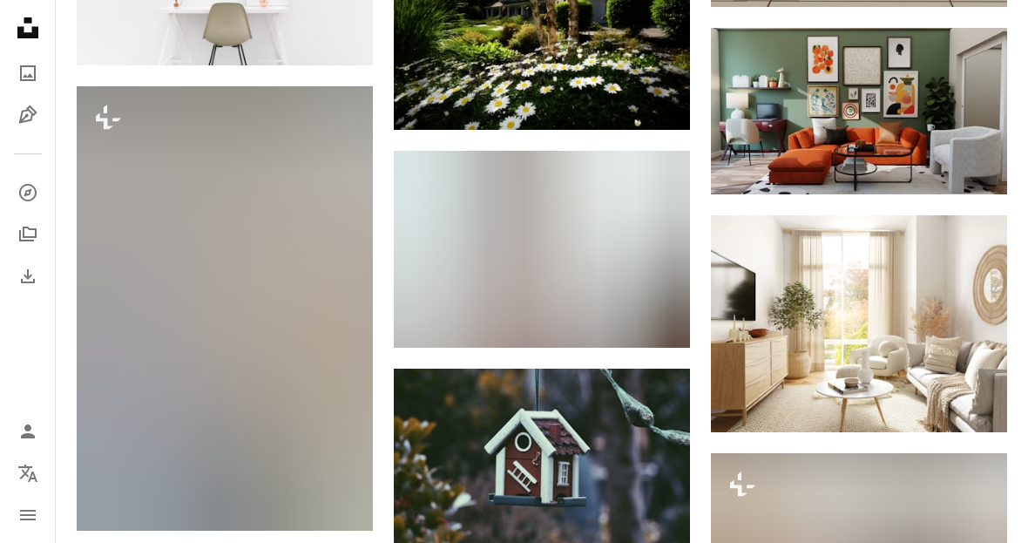
scroll to position [35022, 0]
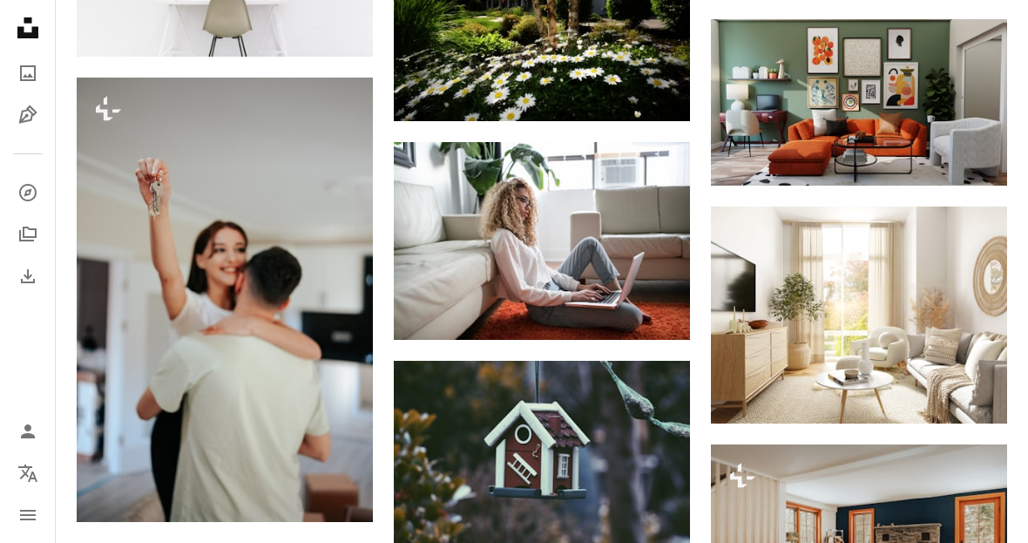
click at [970, 384] on icon "Arrow pointing down" at bounding box center [972, 391] width 14 height 21
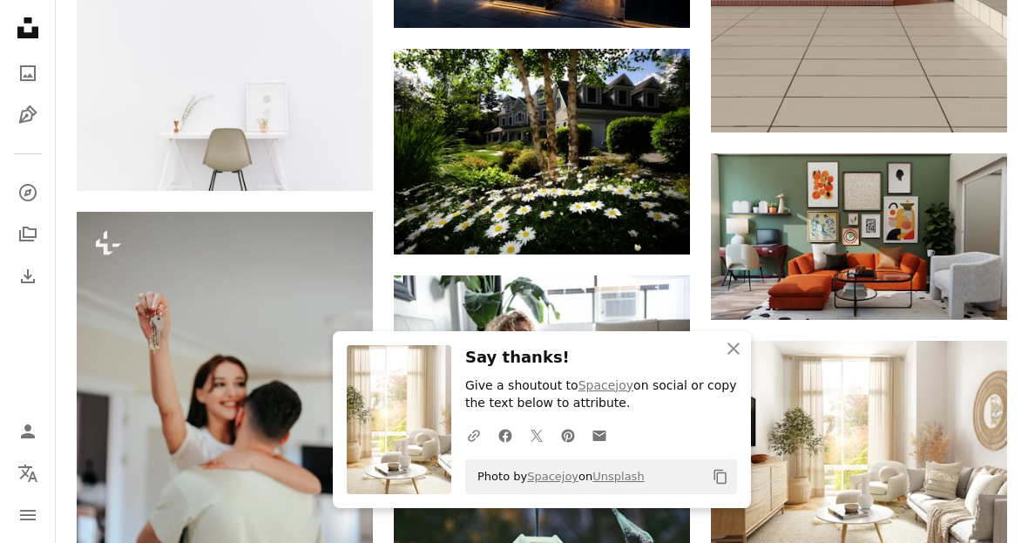
scroll to position [34887, 0]
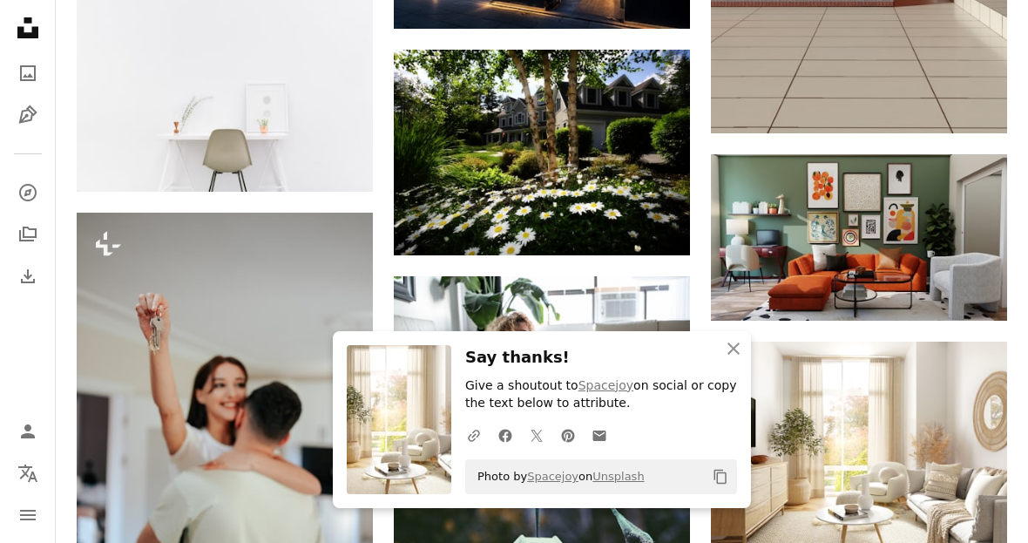
click at [979, 284] on link "Arrow pointing down" at bounding box center [972, 289] width 35 height 28
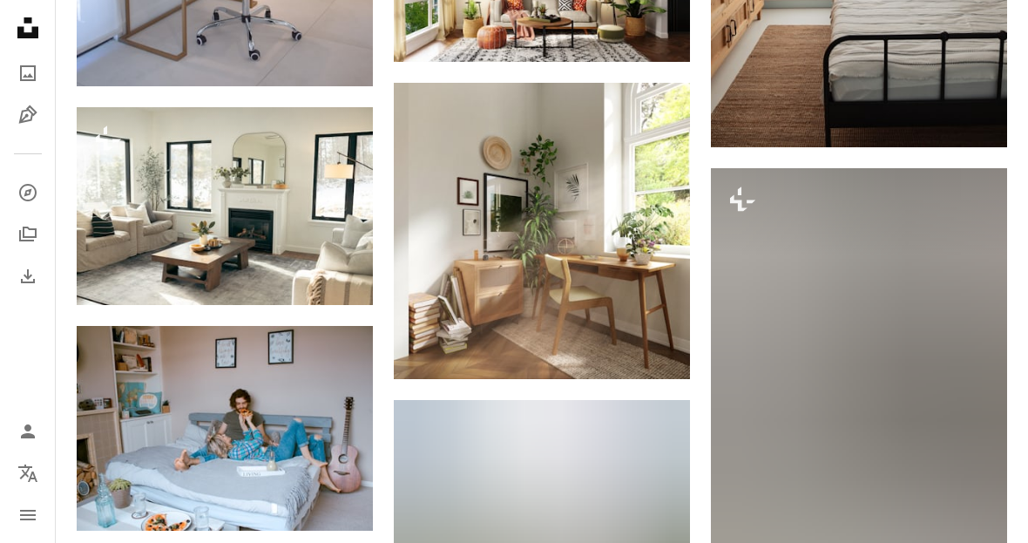
scroll to position [36387, 0]
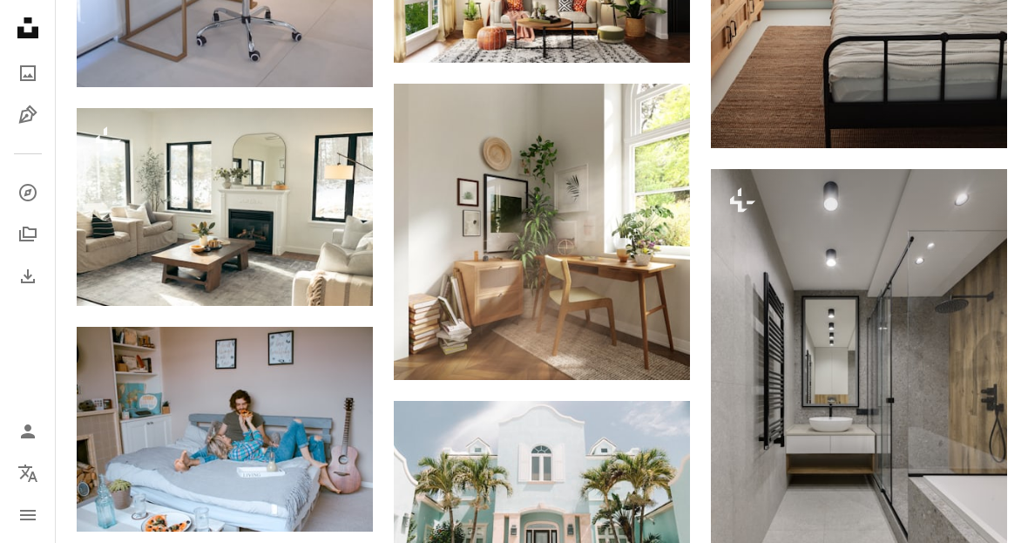
click at [659, 343] on icon "Download" at bounding box center [655, 347] width 11 height 12
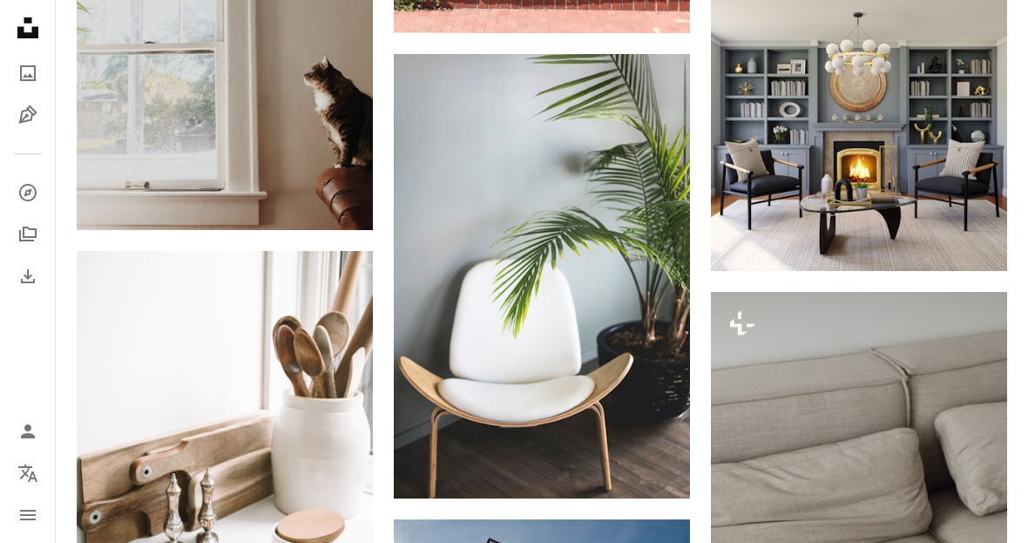
scroll to position [47724, 0]
